Goal: Information Seeking & Learning: Check status

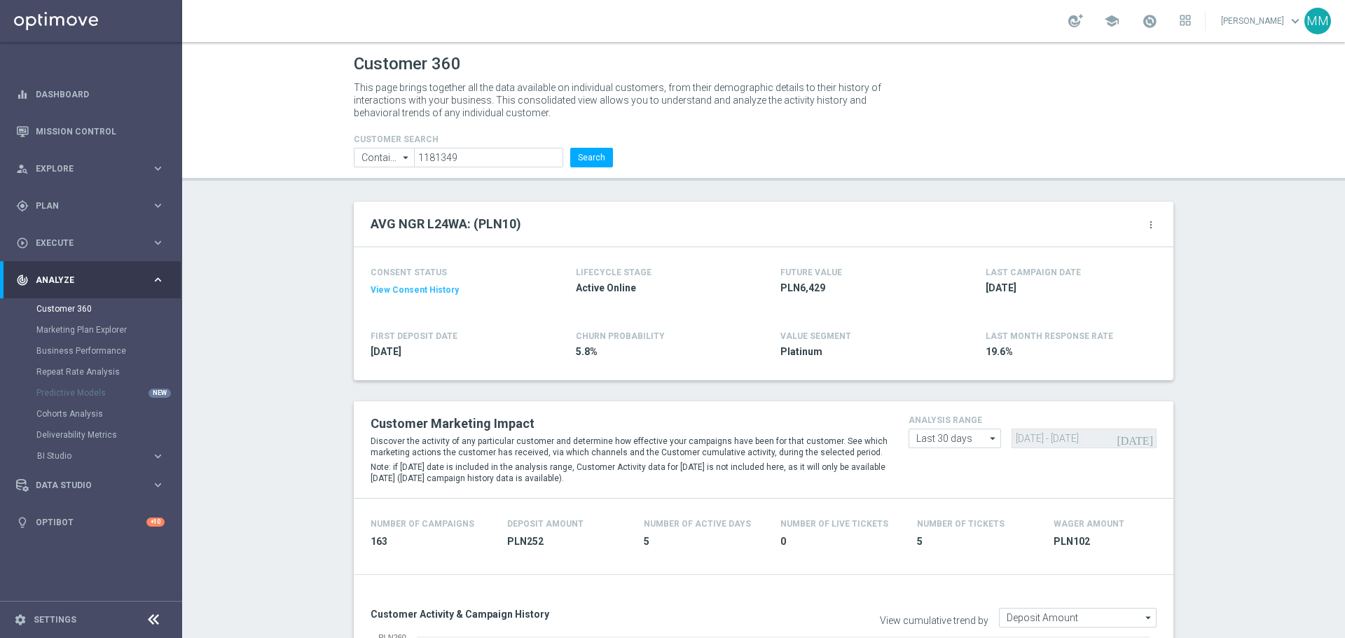
click at [454, 168] on header "Customer 360 This page brings together all the data available on individual cus…" at bounding box center [763, 111] width 1163 height 139
click at [456, 157] on input "1181349" at bounding box center [488, 158] width 149 height 20
paste input "3355954"
type input "3355954"
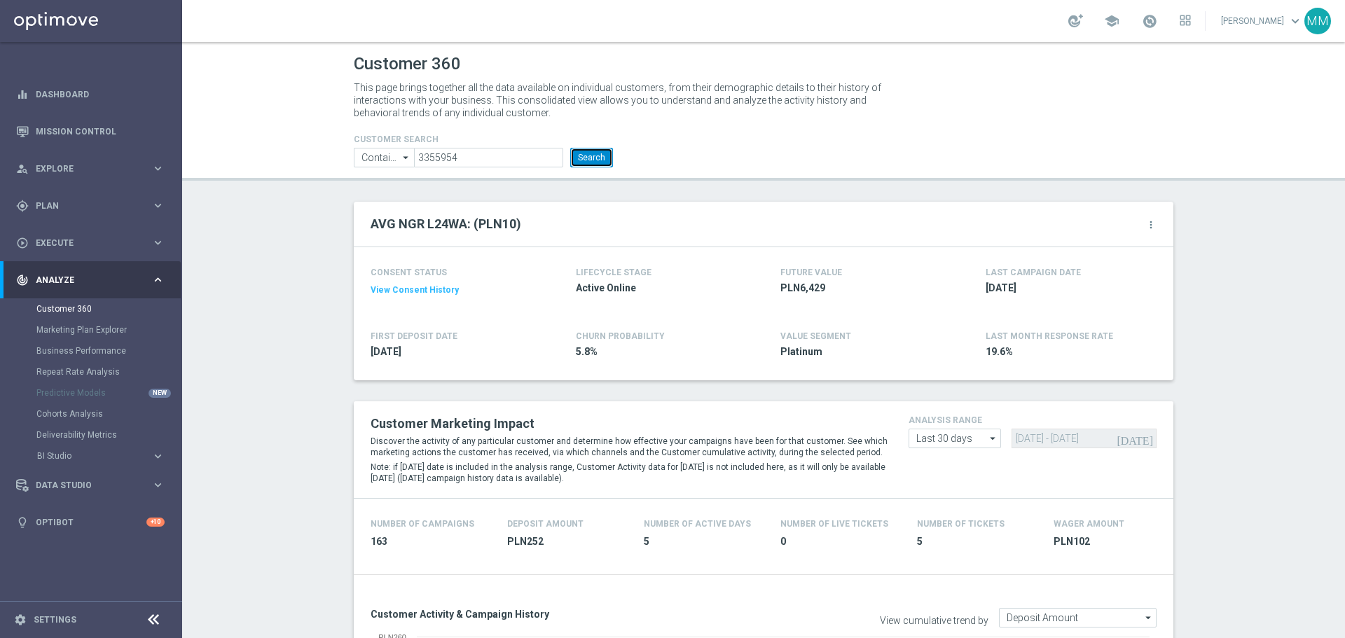
click at [596, 160] on button "Search" at bounding box center [591, 158] width 43 height 20
